Goal: Task Accomplishment & Management: Use online tool/utility

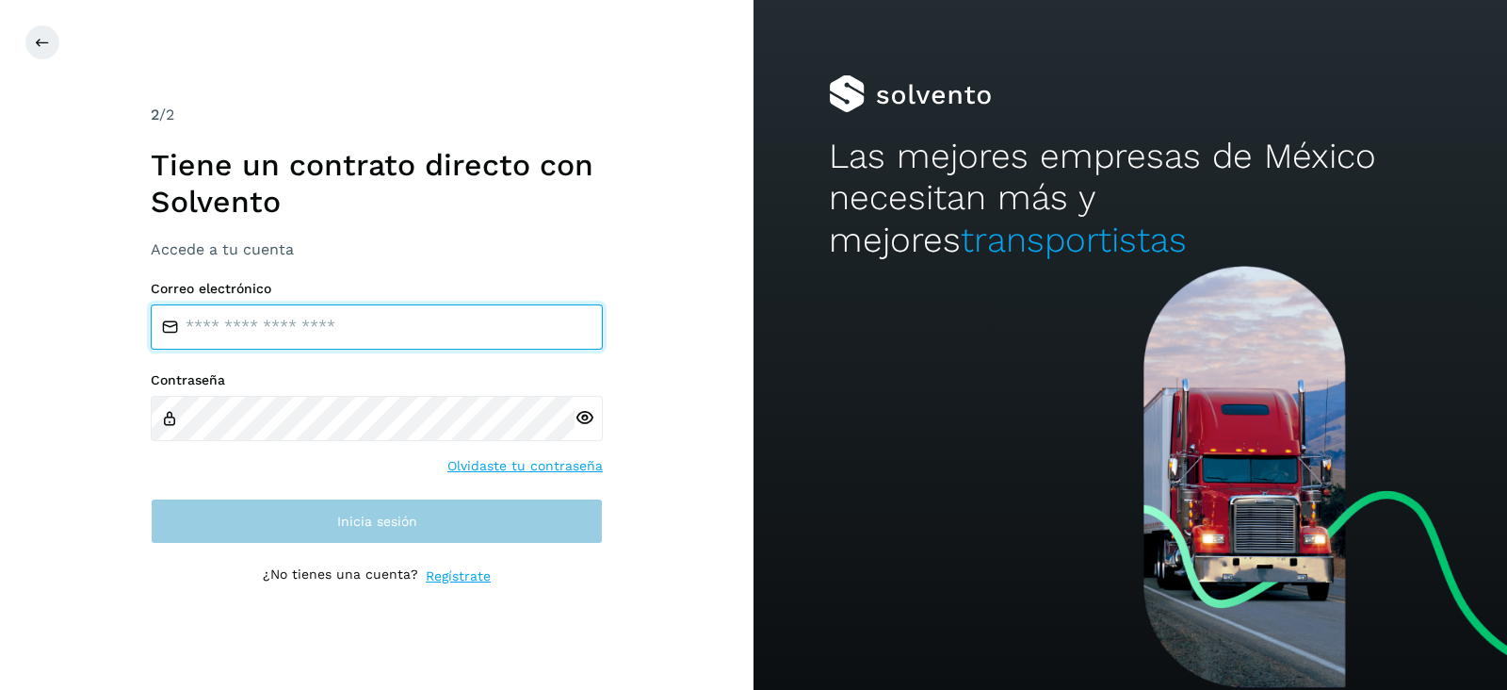
type input "**********"
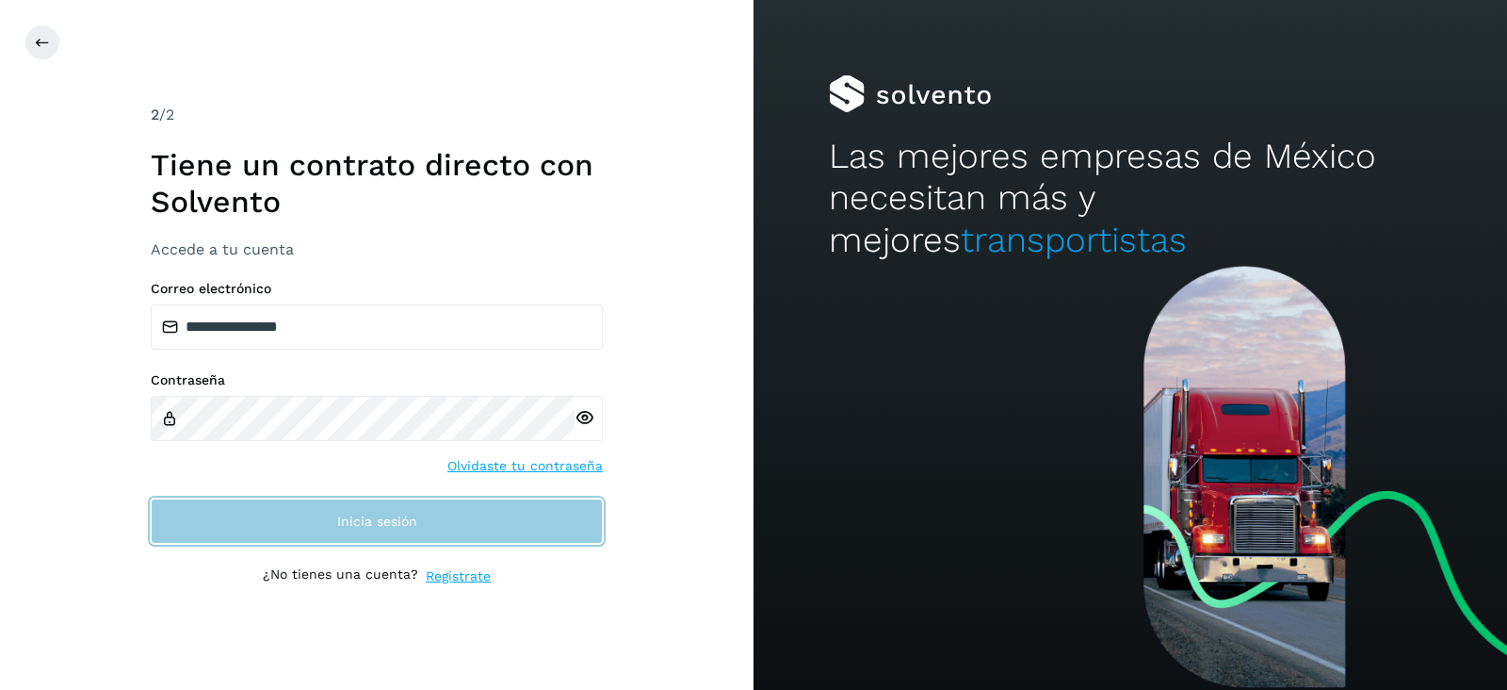
click at [361, 523] on span "Inicia sesión" at bounding box center [377, 520] width 80 height 13
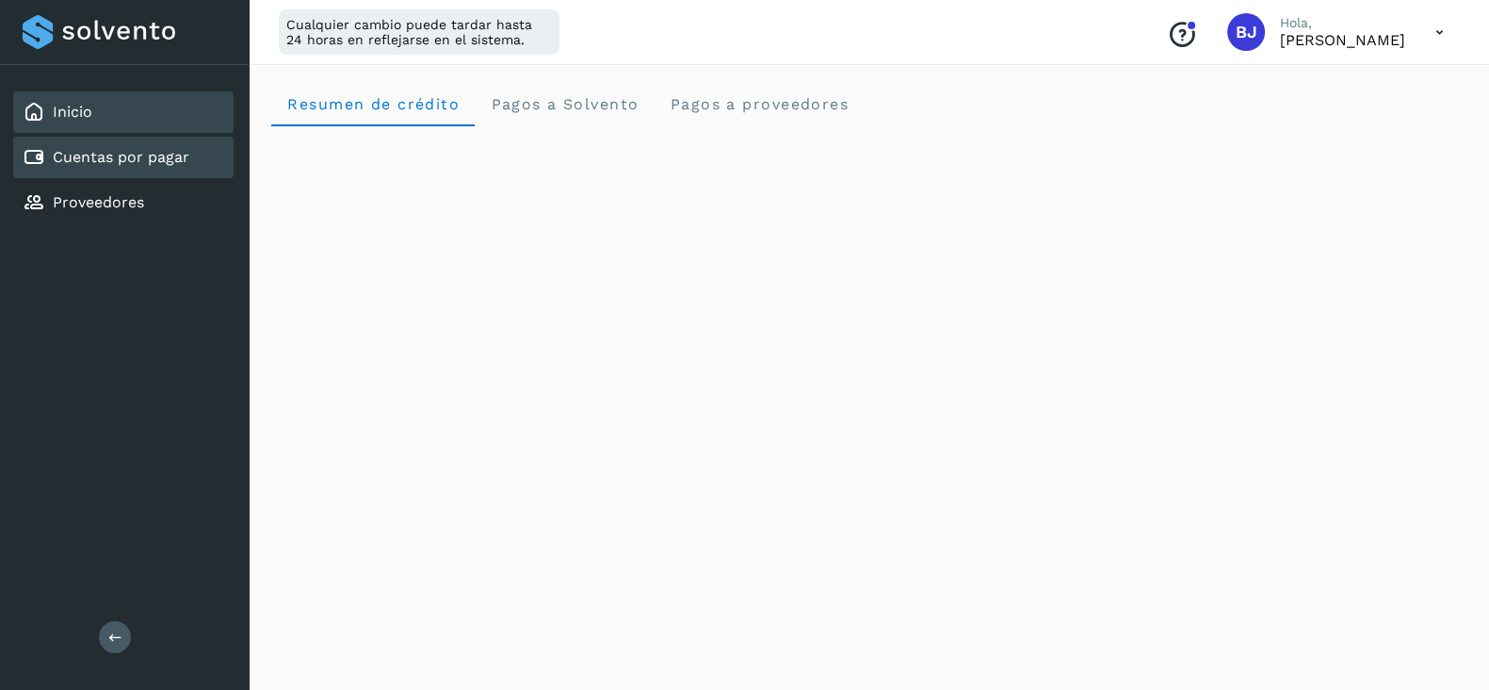
click at [145, 157] on link "Cuentas por pagar" at bounding box center [121, 157] width 137 height 18
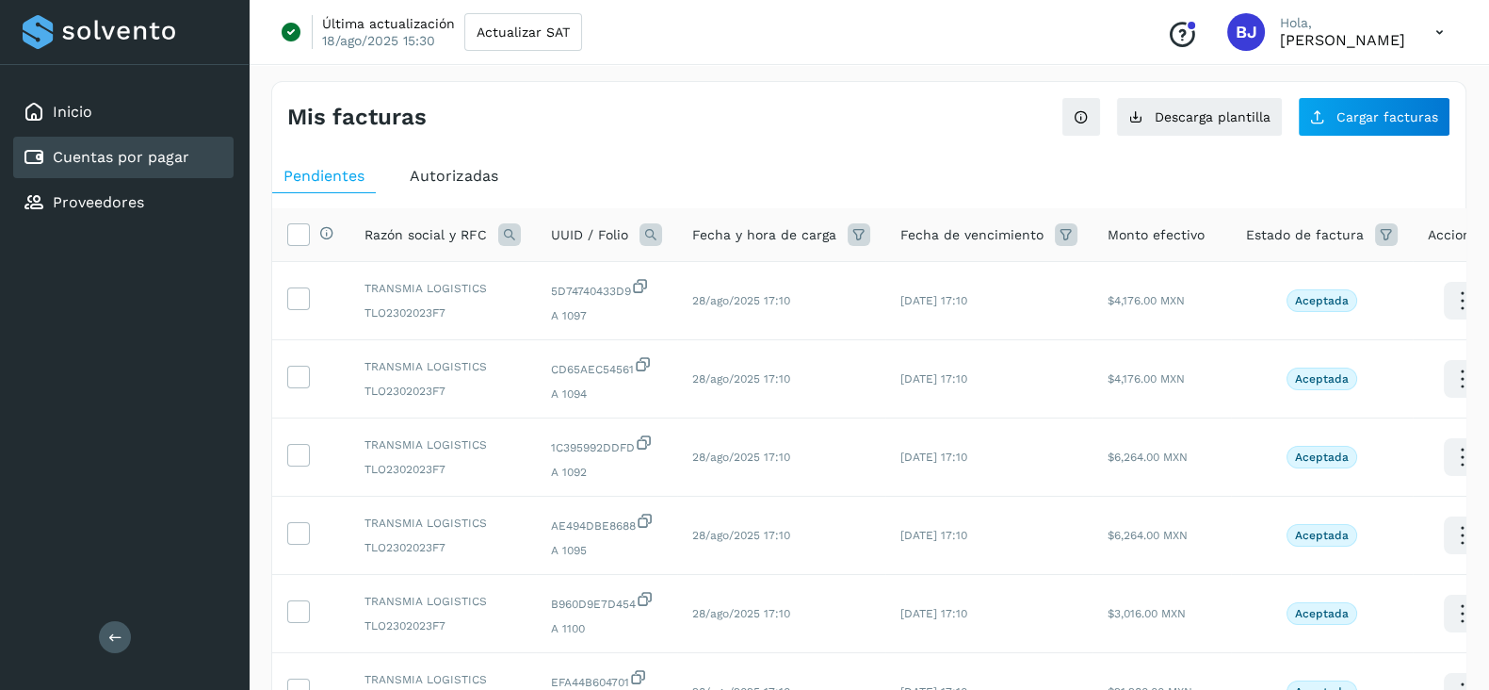
click at [468, 165] on div "Autorizadas" at bounding box center [454, 176] width 111 height 34
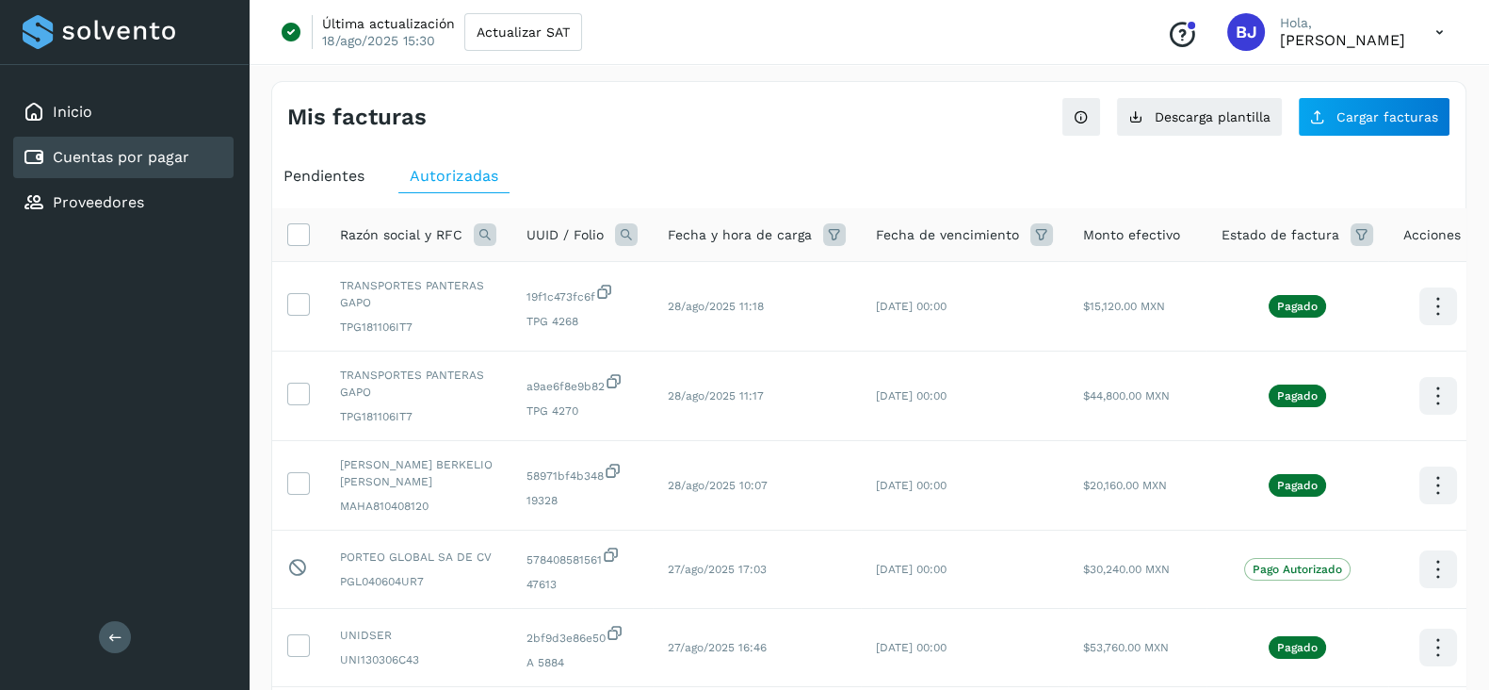
click at [626, 233] on icon at bounding box center [626, 234] width 23 height 23
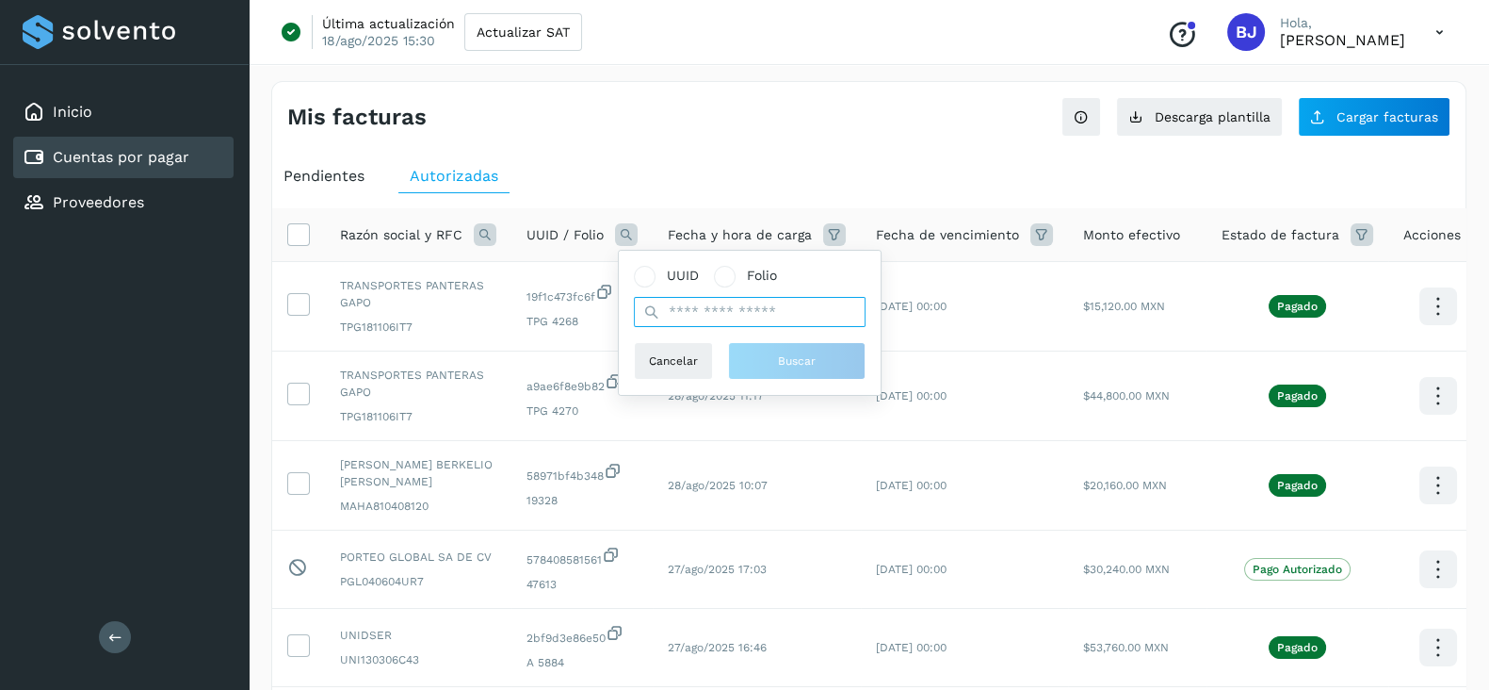
click at [723, 311] on input "text" at bounding box center [750, 312] width 232 height 30
paste input "**********"
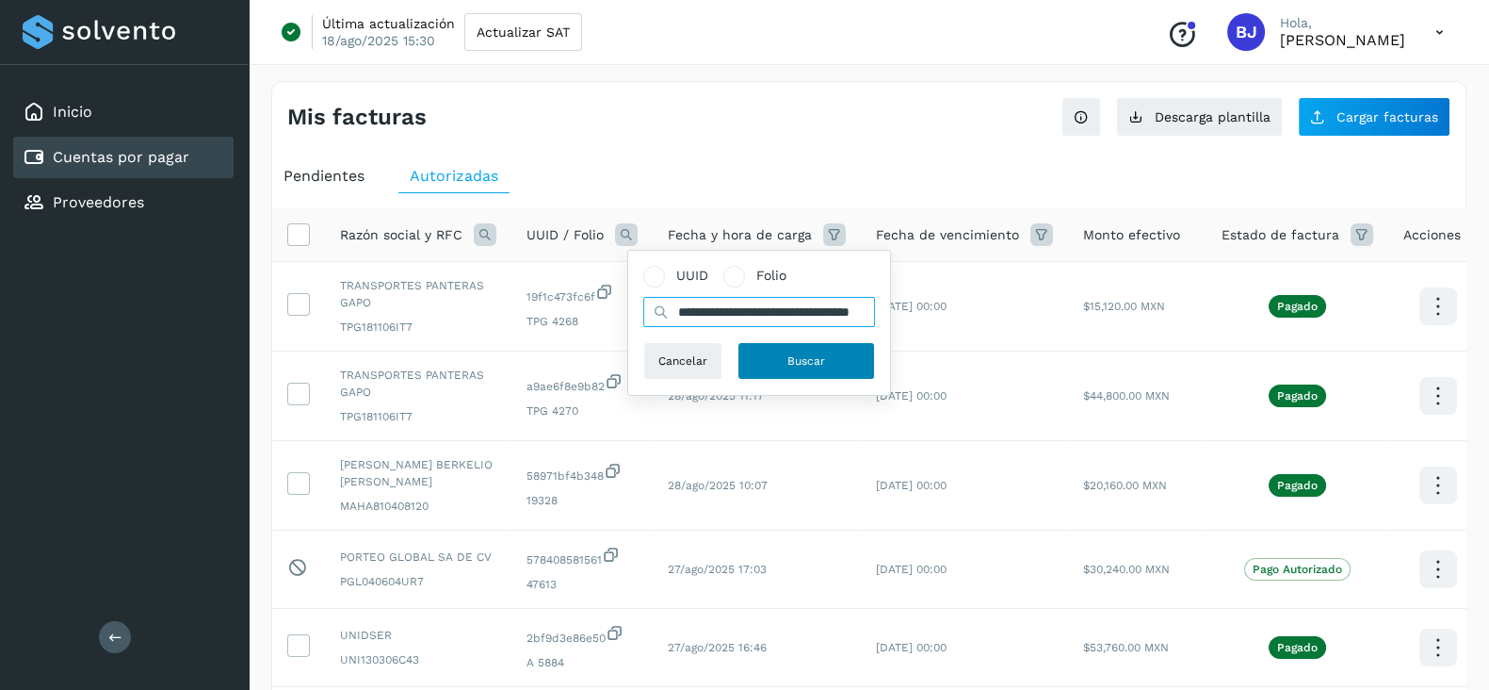
type input "**********"
click at [800, 355] on span "Buscar" at bounding box center [807, 360] width 38 height 17
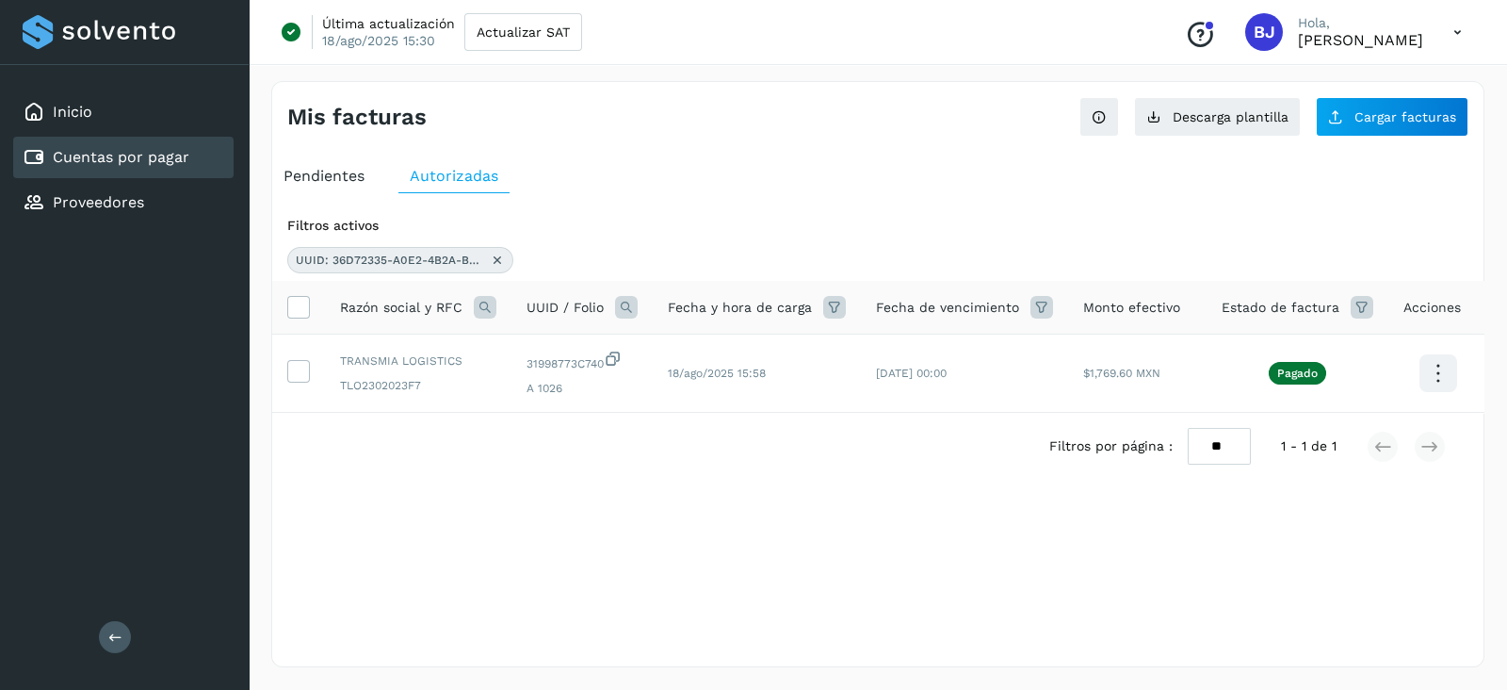
click at [495, 261] on icon at bounding box center [497, 259] width 15 height 15
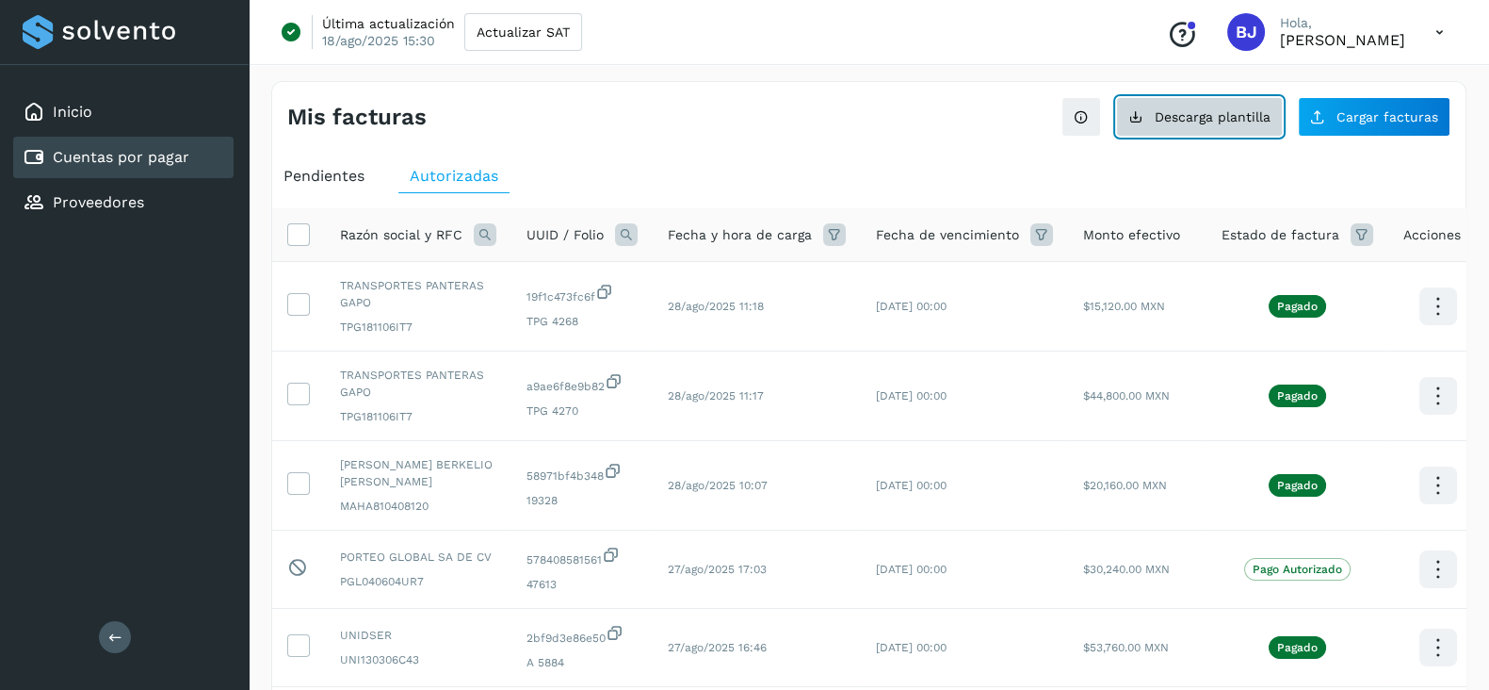
click at [1168, 122] on span "Descarga plantilla" at bounding box center [1213, 116] width 116 height 13
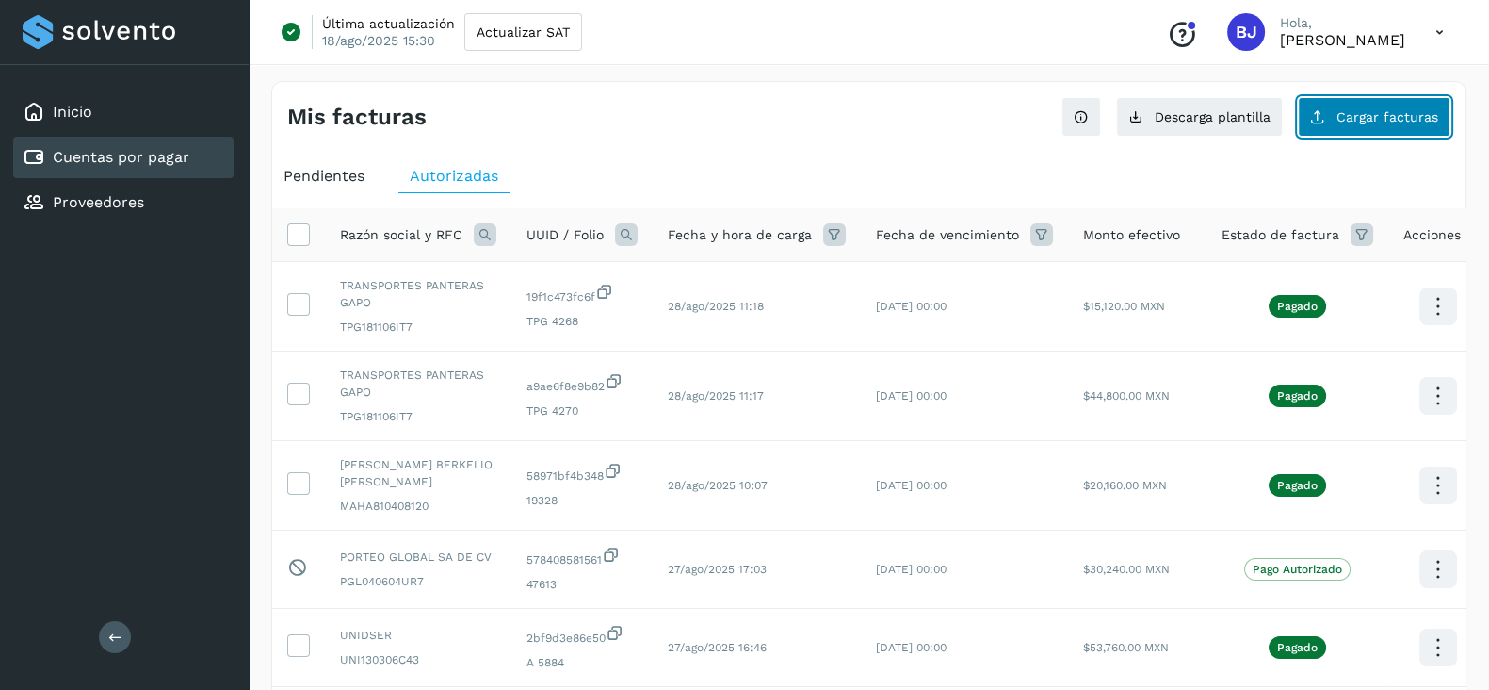
click at [1395, 118] on span "Cargar facturas" at bounding box center [1388, 116] width 102 height 13
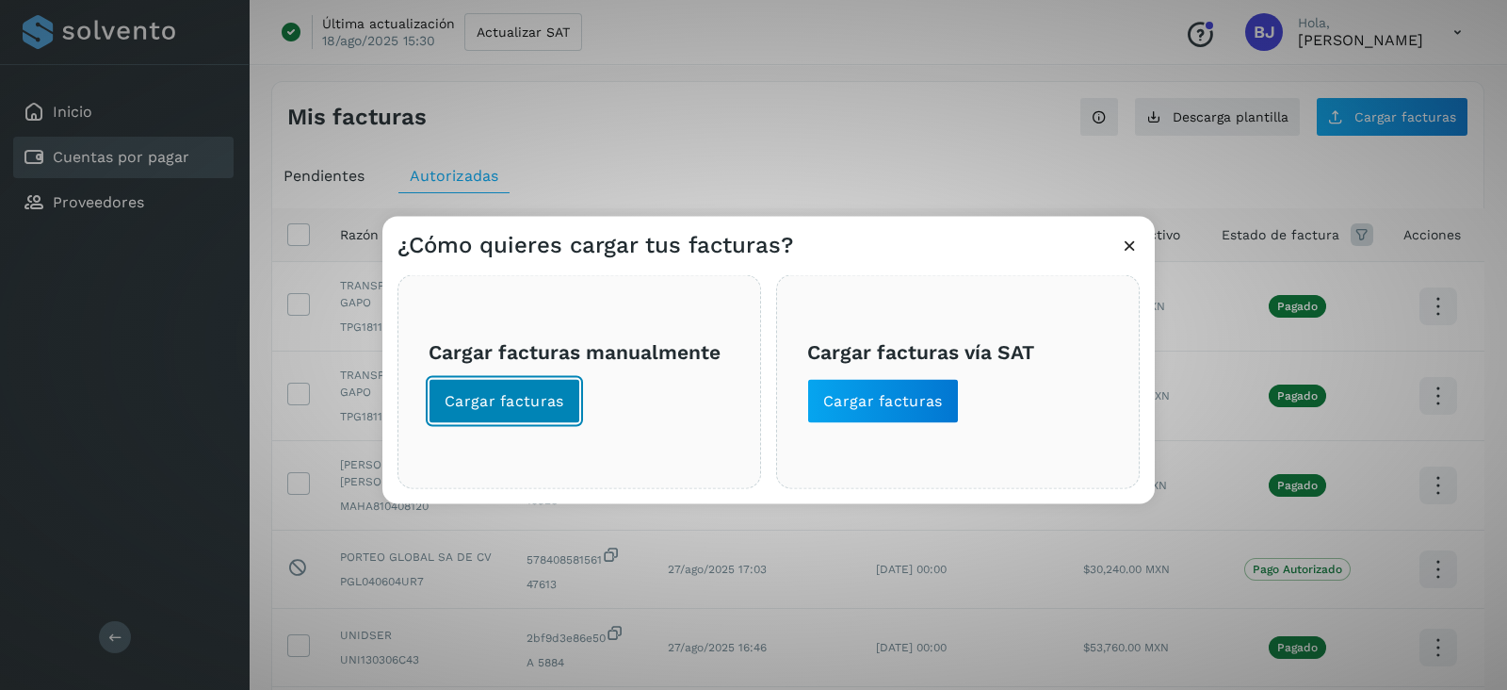
click at [447, 415] on button "Cargar facturas" at bounding box center [505, 401] width 152 height 45
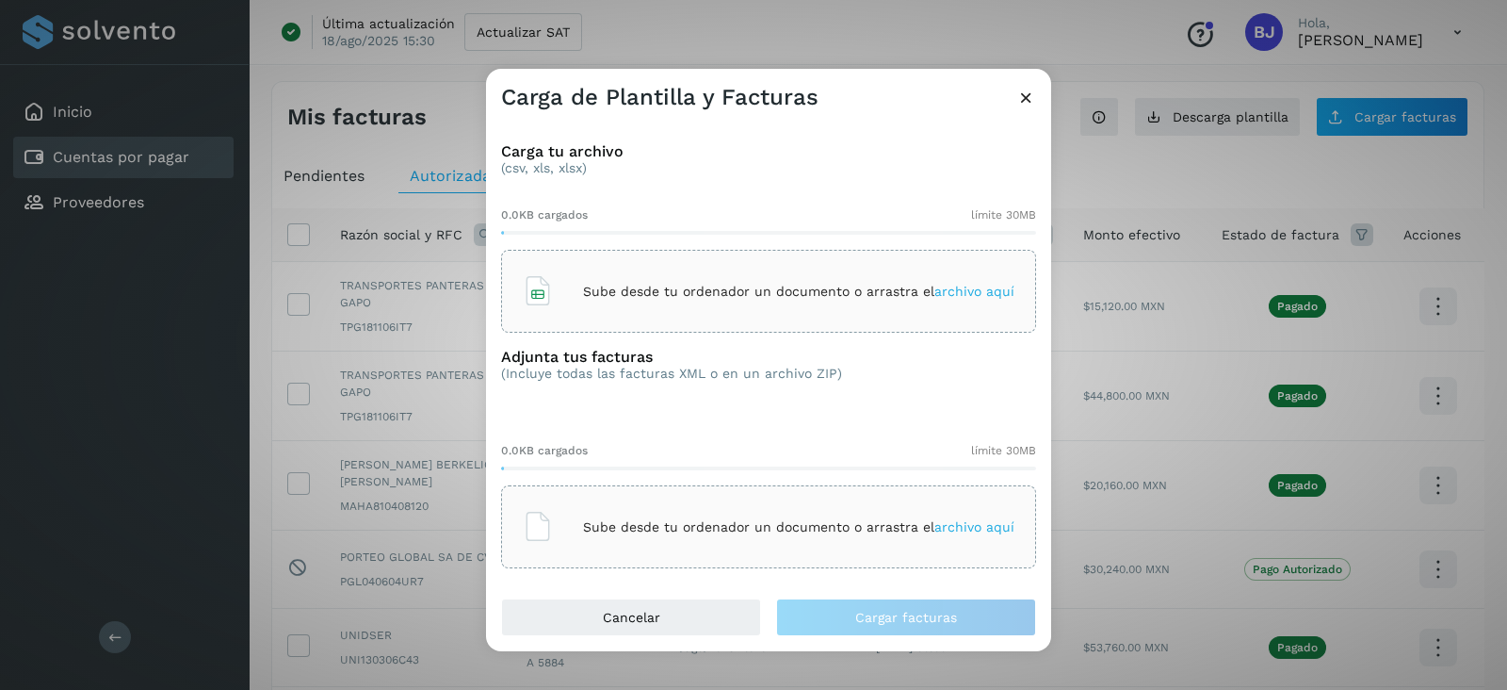
click at [629, 273] on div "Sube desde tu ordenador un documento o arrastra el archivo aquí" at bounding box center [769, 291] width 492 height 51
click at [638, 513] on div "Sube desde tu ordenador un documento o arrastra el archivo aquí" at bounding box center [769, 526] width 492 height 51
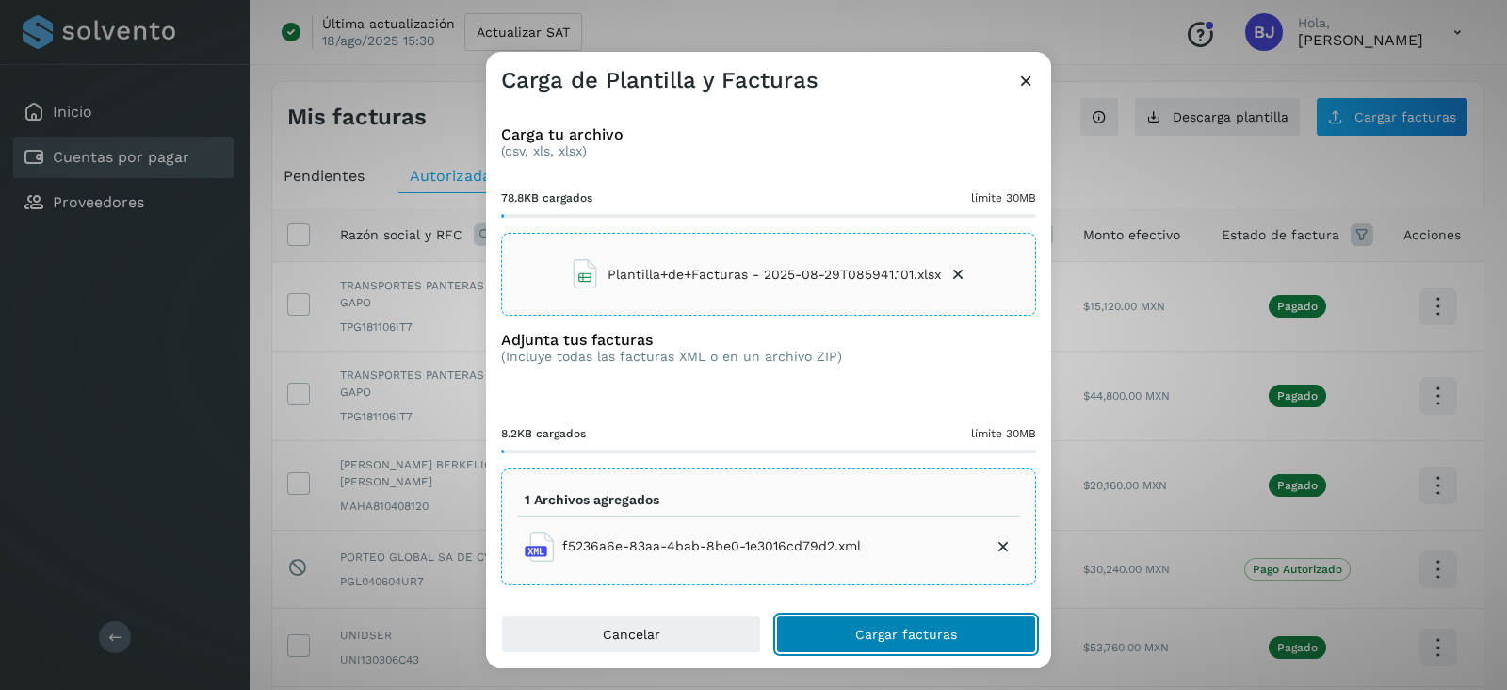
click at [948, 619] on button "Cargar facturas" at bounding box center [906, 634] width 260 height 38
